Goal: Information Seeking & Learning: Learn about a topic

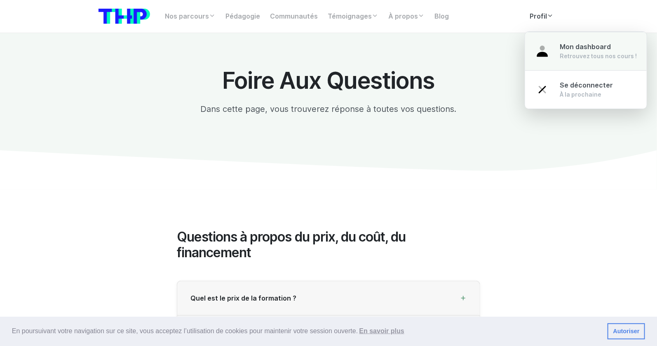
click at [556, 56] on link "Mon dashboard Retrouvez tous nos cours !" at bounding box center [586, 51] width 122 height 39
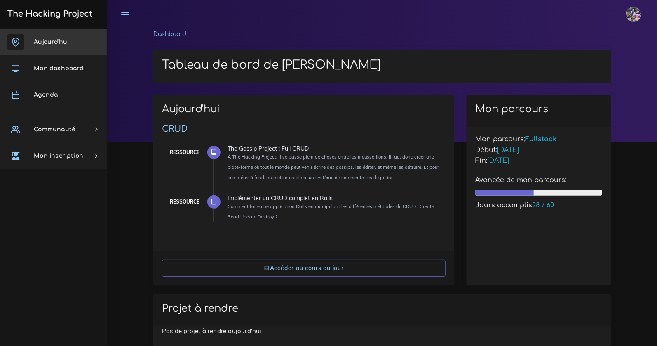
click at [82, 43] on link "Aujourd'hui" at bounding box center [53, 42] width 107 height 26
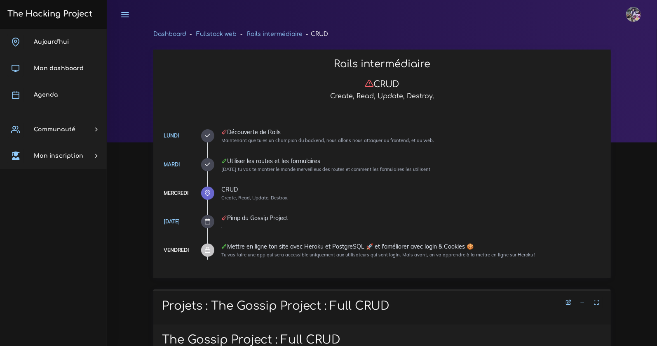
click at [224, 10] on div "Enzo Éditer profil Lier son compte Zone à risques Déconnexion" at bounding box center [382, 14] width 535 height 29
click at [104, 169] on div "Aujourd'hui Mon dashboard Agenda Communauté Ambassade Certifications Marketplac…" at bounding box center [53, 187] width 107 height 317
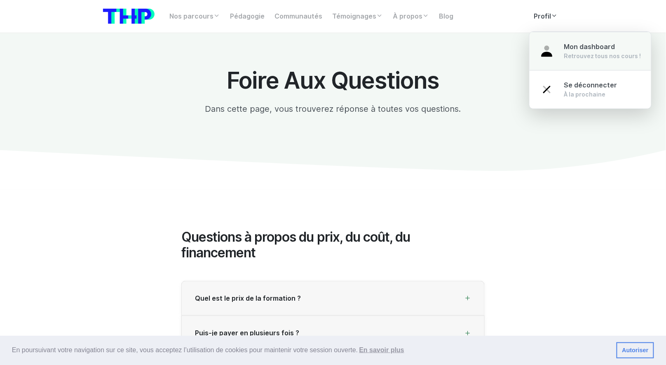
click at [578, 47] on span "Mon dashboard" at bounding box center [589, 47] width 51 height 8
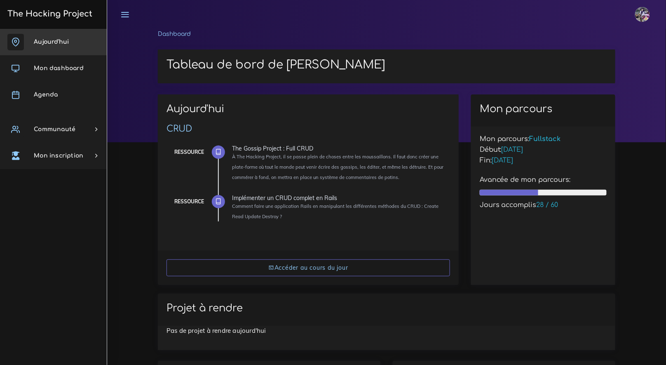
click at [50, 42] on span "Aujourd'hui" at bounding box center [51, 42] width 35 height 6
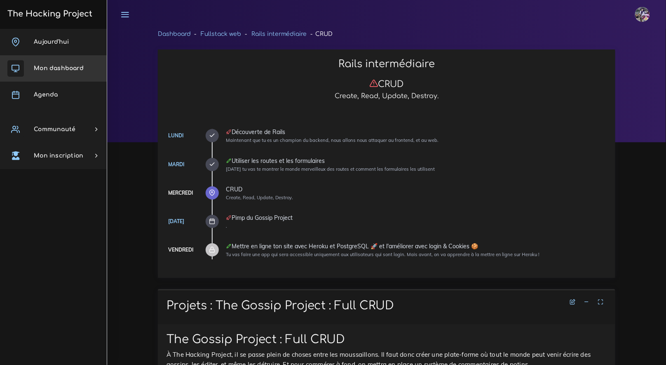
click at [49, 71] on link "Mon dashboard" at bounding box center [53, 68] width 107 height 26
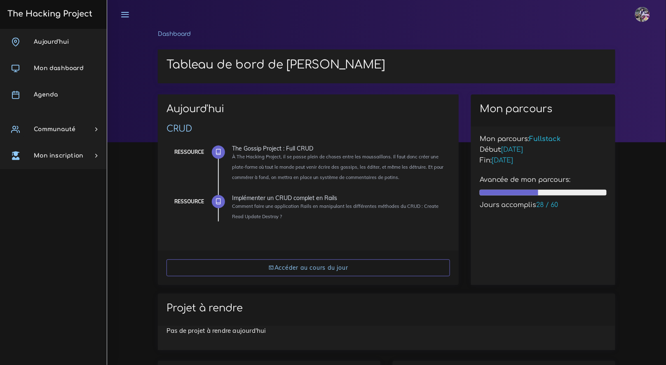
click at [47, 94] on span "Agenda" at bounding box center [46, 95] width 24 height 6
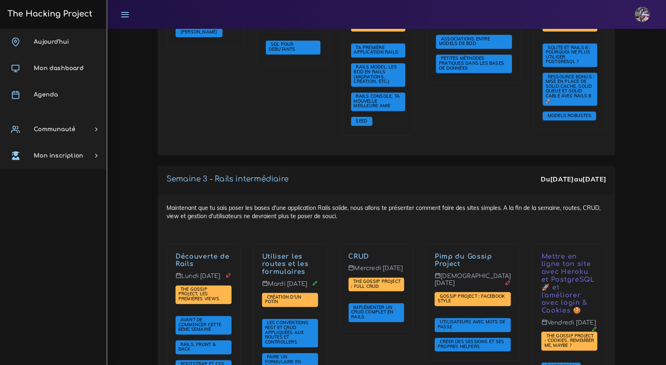
scroll to position [1521, 0]
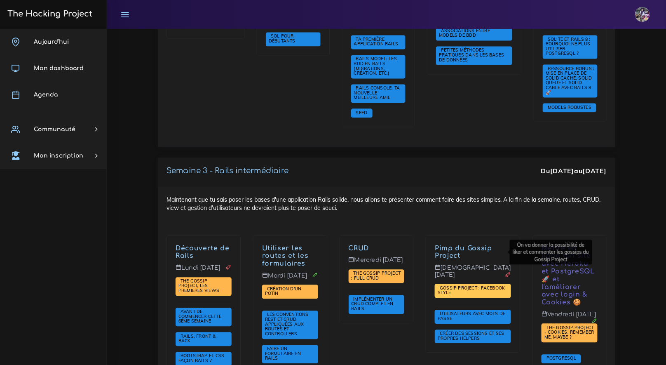
click at [465, 285] on span "Gossip Project : Facebook style" at bounding box center [471, 290] width 67 height 11
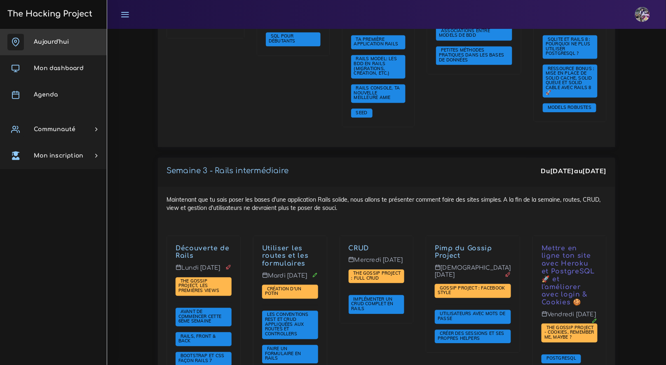
click at [61, 51] on link "Aujourd'hui" at bounding box center [53, 42] width 107 height 26
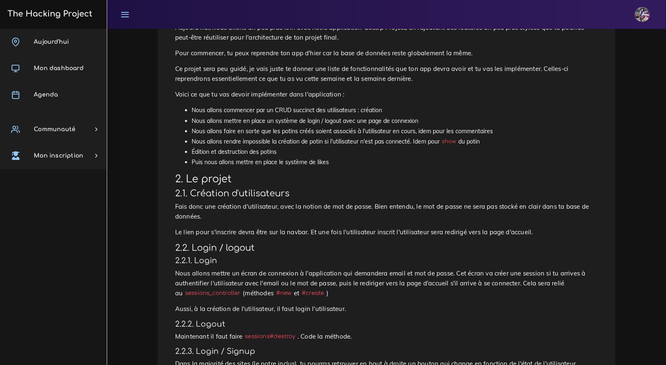
scroll to position [2, 0]
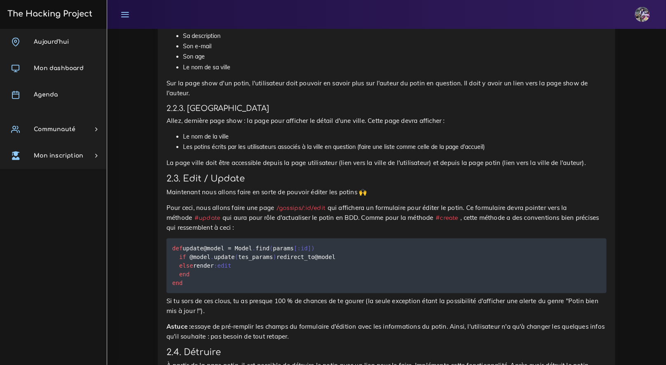
scroll to position [931, 0]
click at [62, 49] on link "Aujourd'hui" at bounding box center [53, 42] width 107 height 26
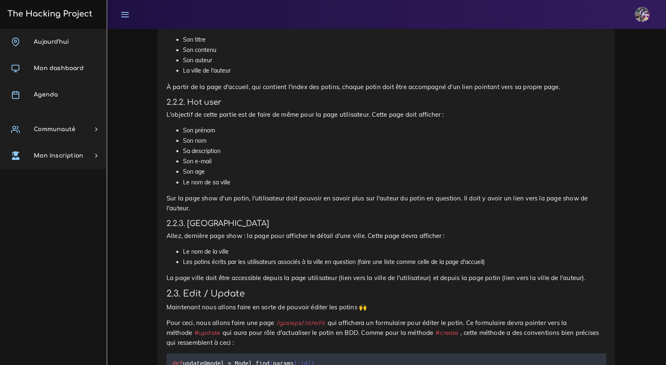
scroll to position [902, 0]
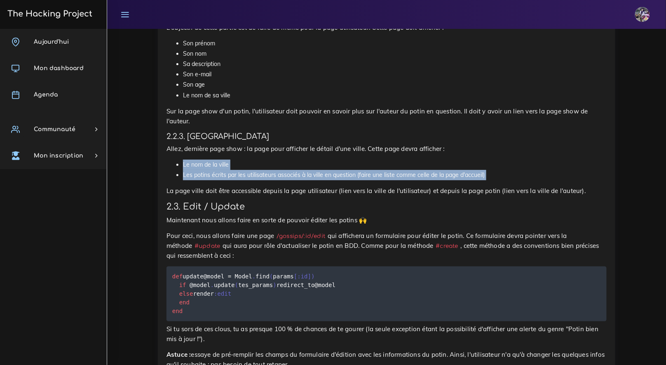
drag, startPoint x: 176, startPoint y: 170, endPoint x: 213, endPoint y: 183, distance: 39.0
click at [213, 183] on div "The Gossip Project : Full CRUD À The Hacking Project, il se passe plein de chos…" at bounding box center [387, 92] width 440 height 1323
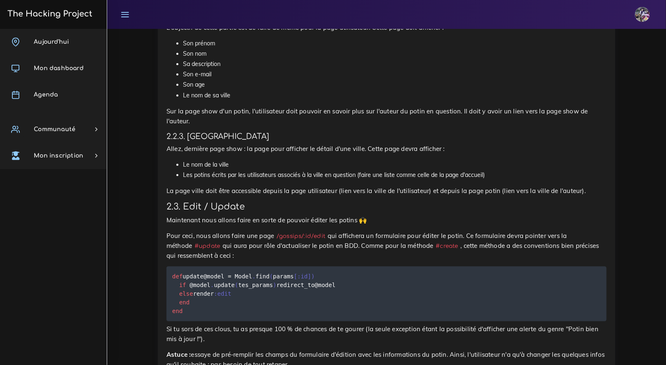
click at [199, 177] on li "Les potins écrits par les utilisateurs associés à la ville en question (faire u…" at bounding box center [395, 175] width 424 height 10
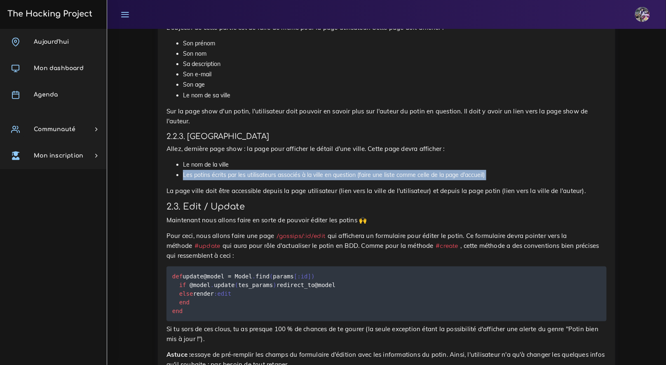
drag, startPoint x: 181, startPoint y: 176, endPoint x: 346, endPoint y: 184, distance: 165.5
click at [346, 184] on div "The Gossip Project : Full CRUD À The Hacking Project, il se passe plein de chos…" at bounding box center [387, 92] width 440 height 1323
